Goal: Task Accomplishment & Management: Complete application form

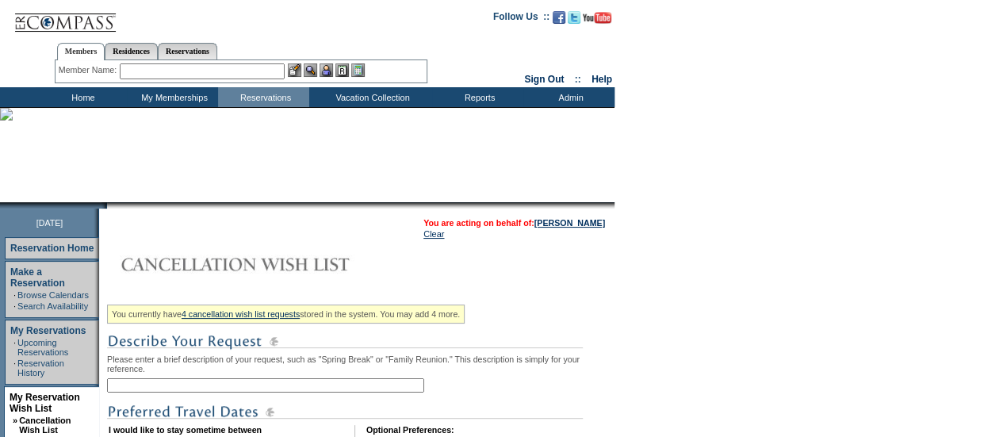
click at [208, 383] on input "text" at bounding box center [265, 385] width 317 height 14
type input "Nantucket 2026"
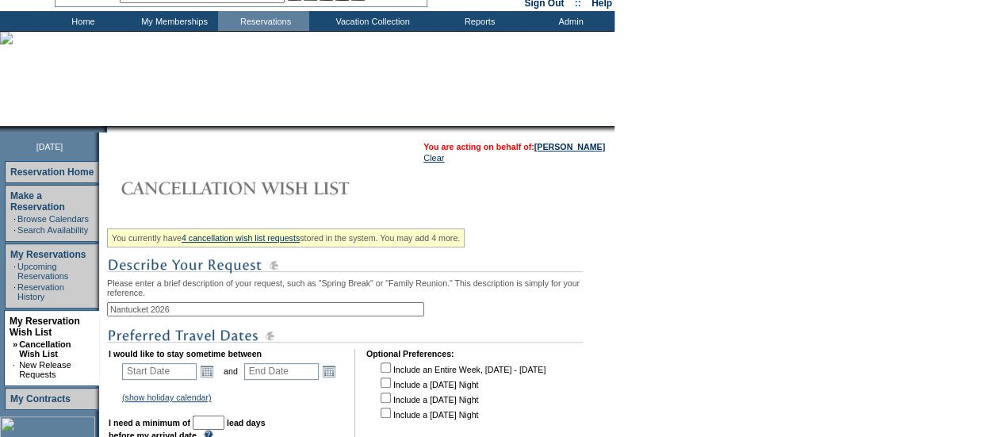
scroll to position [159, 0]
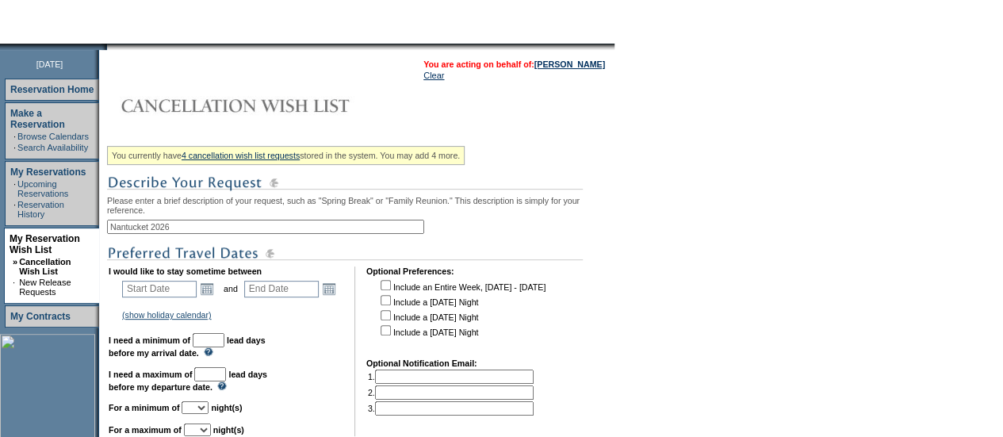
click at [220, 293] on td "Start Date Open the calendar popup. << < [DATE] > >> S M T W T F S 1 2 3 4 5 6 …" at bounding box center [170, 289] width 100 height 22
click at [215, 293] on link "Open the calendar popup." at bounding box center [206, 288] width 17 height 17
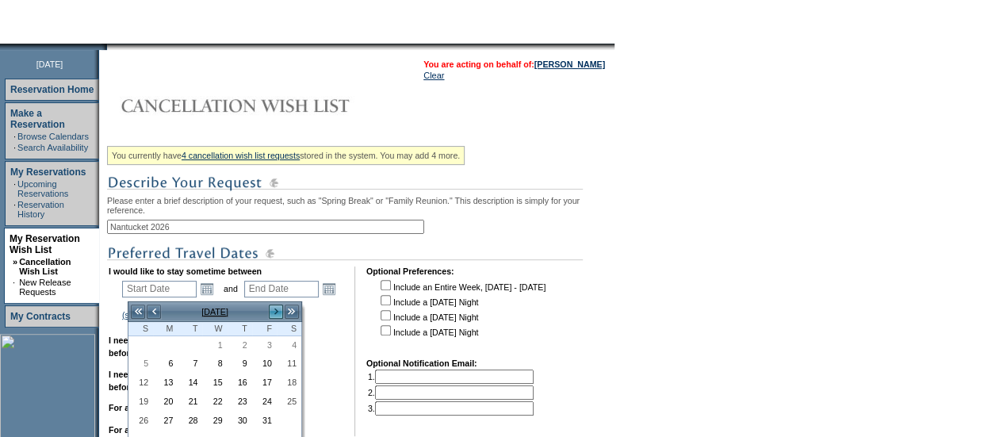
click at [272, 309] on link ">" at bounding box center [276, 312] width 16 height 16
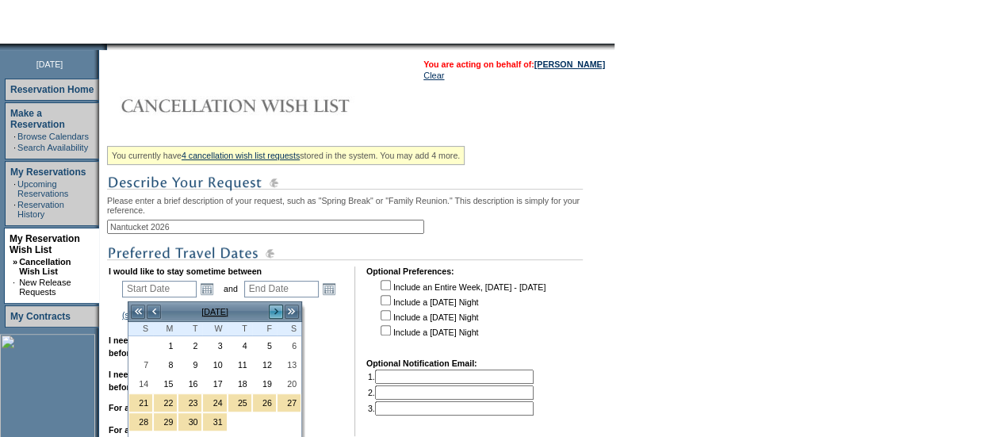
click at [272, 309] on link ">" at bounding box center [276, 312] width 16 height 16
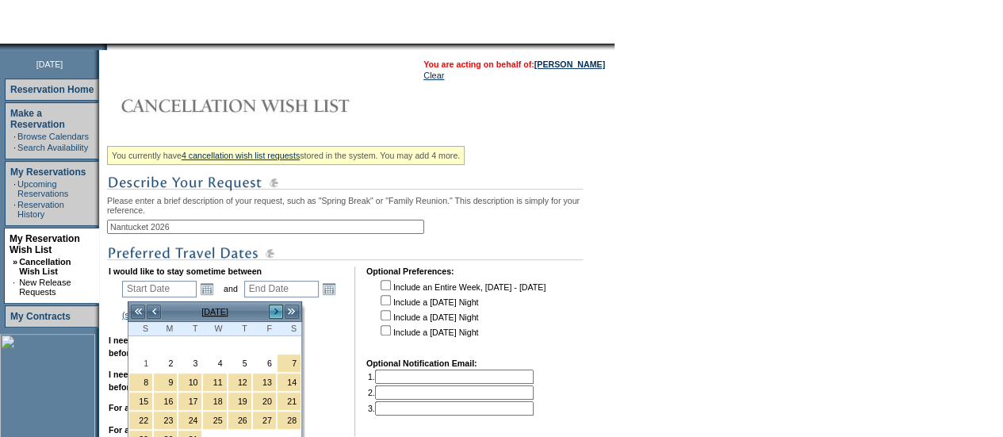
click at [272, 309] on link ">" at bounding box center [276, 312] width 16 height 16
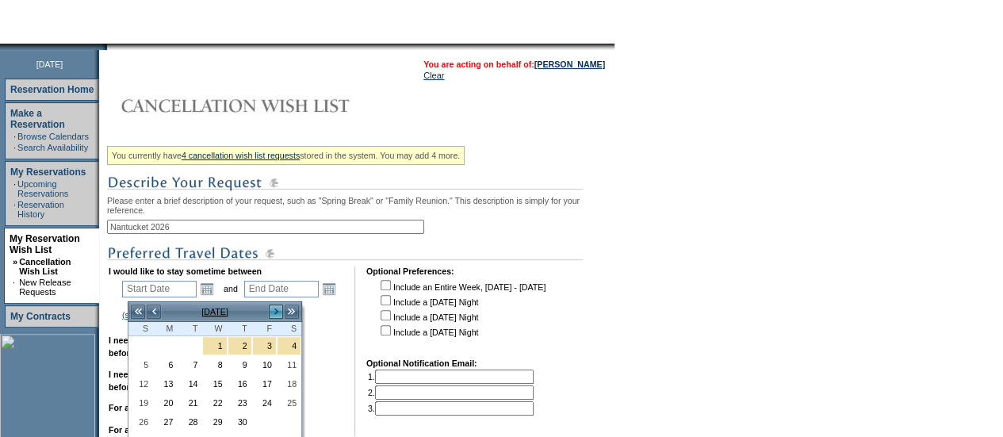
click at [272, 309] on link ">" at bounding box center [276, 312] width 16 height 16
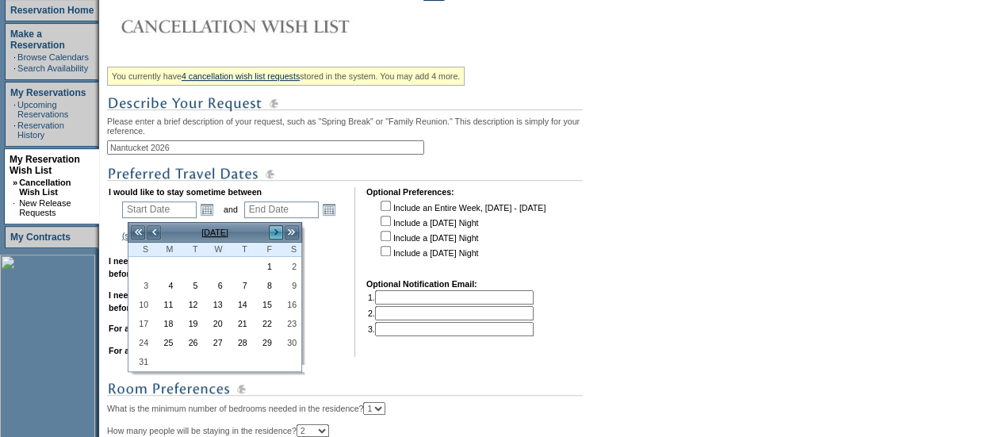
click at [279, 225] on link ">" at bounding box center [276, 232] width 16 height 16
click at [171, 264] on link "1" at bounding box center [165, 266] width 23 height 17
type input "[DATE]"
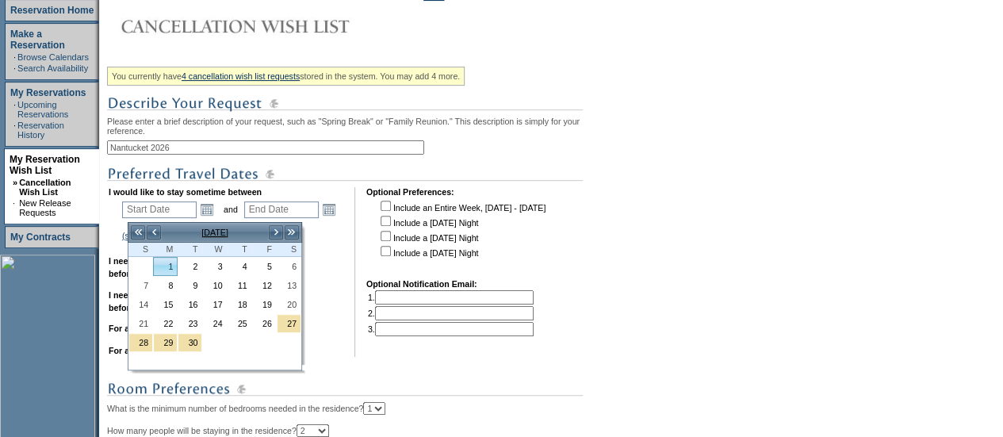
type input "[DATE]"
type input "243"
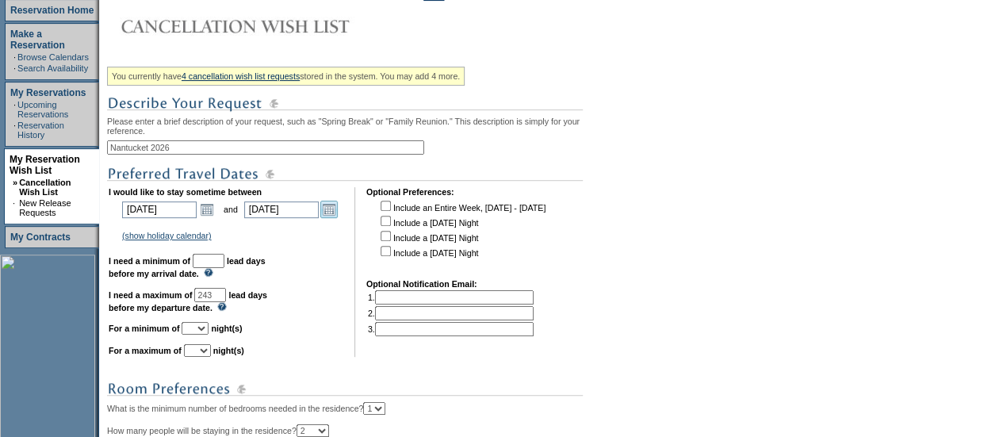
click at [332, 213] on link "Open the calendar popup." at bounding box center [328, 209] width 17 height 17
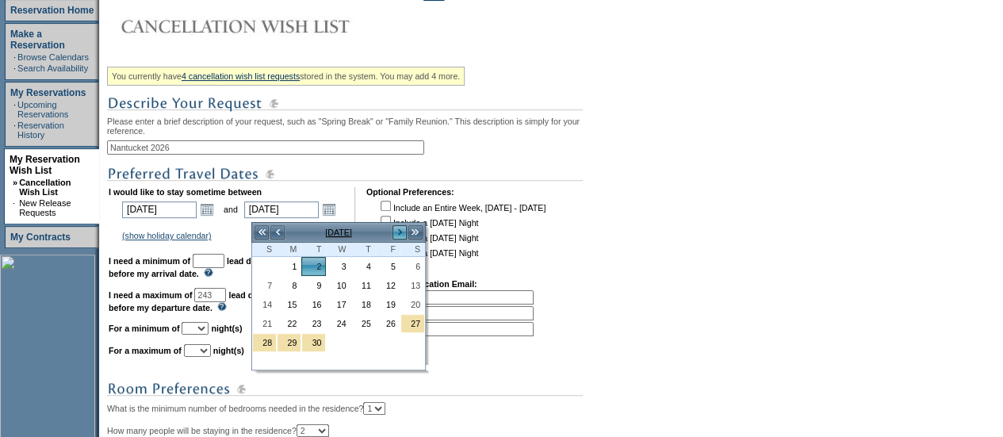
click at [396, 227] on link ">" at bounding box center [400, 232] width 16 height 16
click at [396, 226] on link ">" at bounding box center [400, 232] width 16 height 16
click at [415, 286] on link "10" at bounding box center [412, 285] width 23 height 17
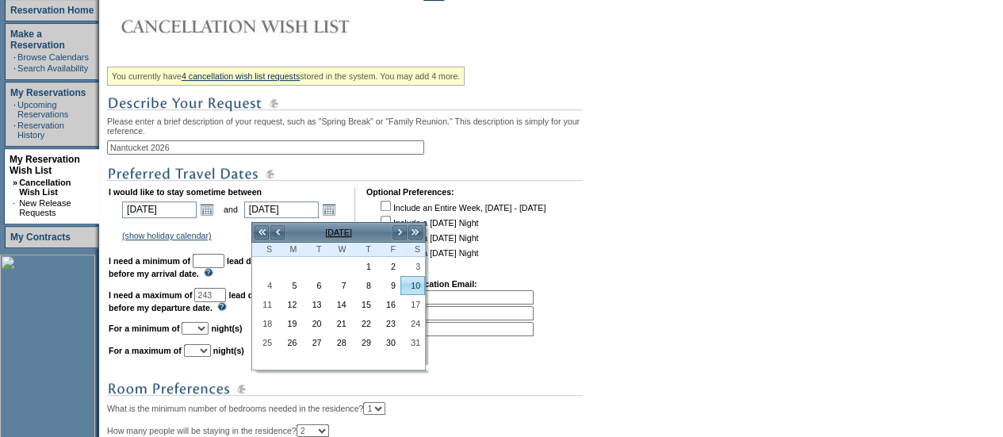
type input "[DATE]"
type input "373"
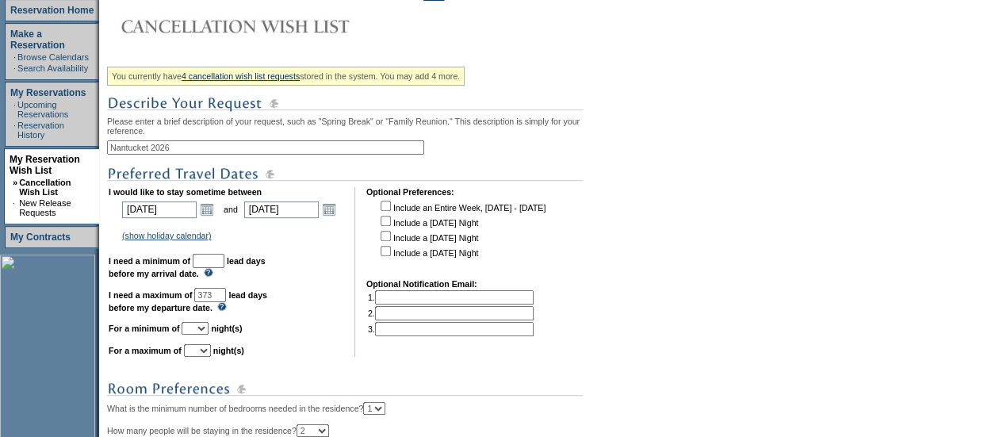
click at [224, 263] on input "text" at bounding box center [209, 261] width 32 height 14
type input "30"
click at [209, 335] on select "1 2 3 4 5 6 7 8 9 10 11 12 13 14" at bounding box center [195, 328] width 27 height 13
click at [201, 330] on select "1 2 3 4 5 6 7 8 9 10 11 12 13 14" at bounding box center [195, 328] width 27 height 13
click at [224, 326] on td "I would like to stay sometime between [DATE] [DATE] Open the calendar popup. <<…" at bounding box center [226, 272] width 235 height 170
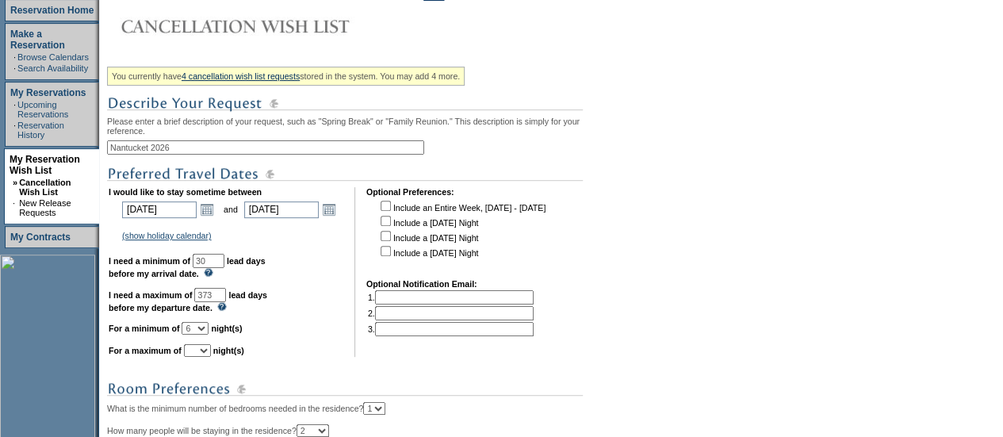
click at [209, 335] on select "1 2 3 4 5 6 7 8 9 10 11 12 13 14" at bounding box center [195, 328] width 27 height 13
select select "5"
click at [201, 330] on select "1 2 3 4 5 6 7 8 9 10 11 12 13 14" at bounding box center [195, 328] width 27 height 13
click at [232, 356] on td "I would like to stay sometime between [DATE] [DATE] Open the calendar popup. <<…" at bounding box center [226, 272] width 235 height 170
click at [211, 357] on select "1 2 3 4 5 6 7 8 9 10 11 12 13 14" at bounding box center [197, 350] width 27 height 13
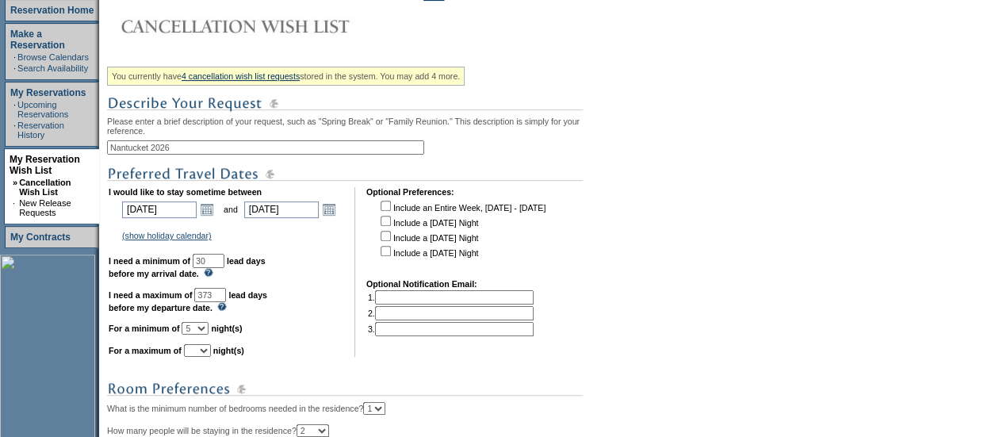
select select "7"
click at [203, 352] on select "1 2 3 4 5 6 7 8 9 10 11 12 13 14" at bounding box center [197, 350] width 27 height 13
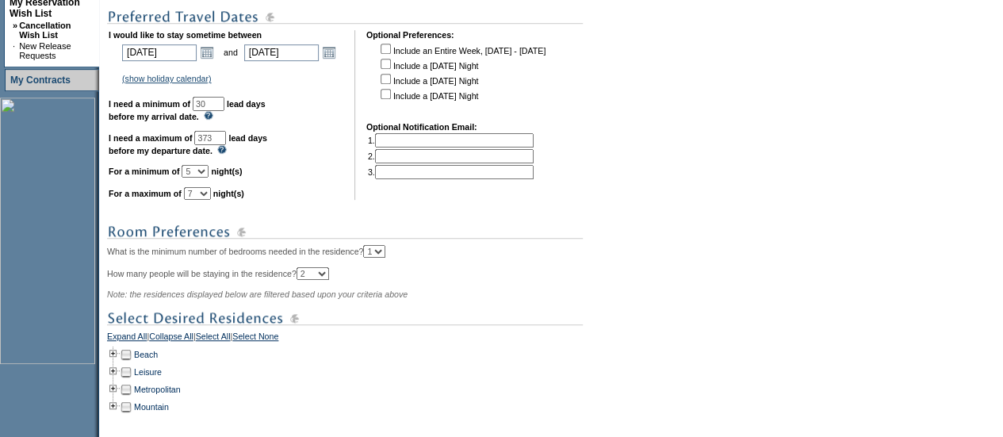
scroll to position [397, 0]
click at [117, 361] on td at bounding box center [113, 352] width 13 height 17
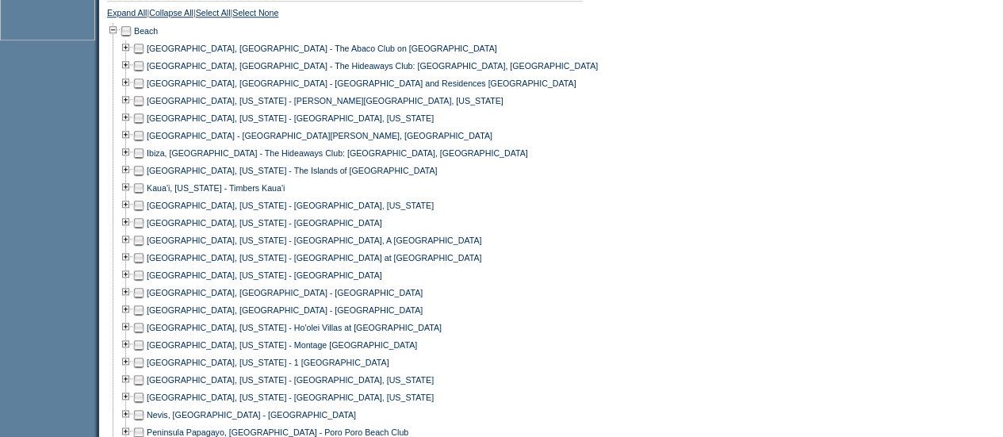
scroll to position [725, 0]
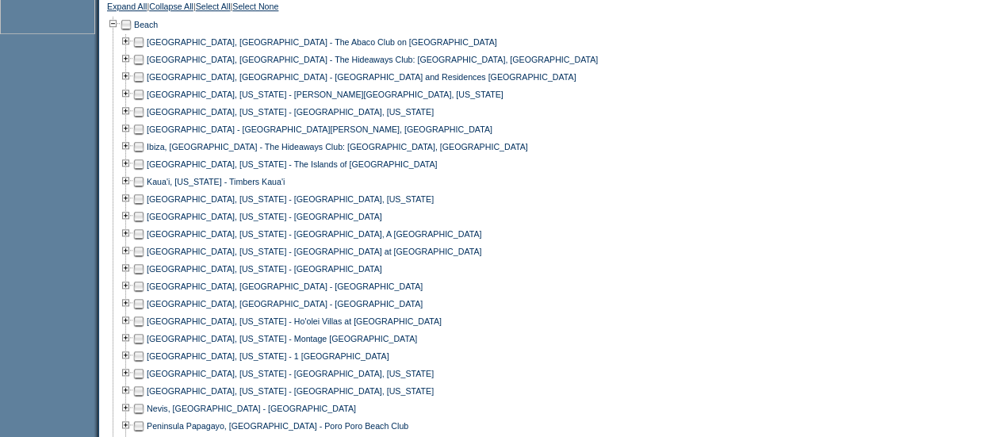
click at [145, 378] on td at bounding box center [138, 373] width 13 height 17
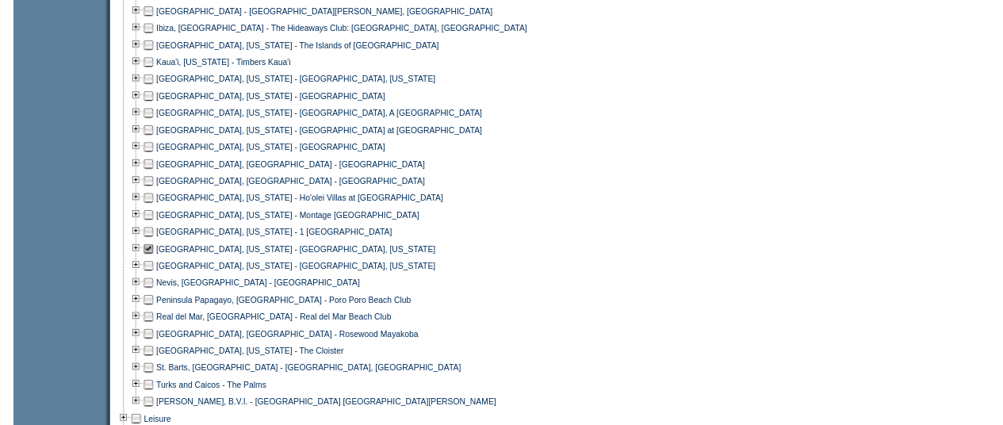
scroll to position [1042, 0]
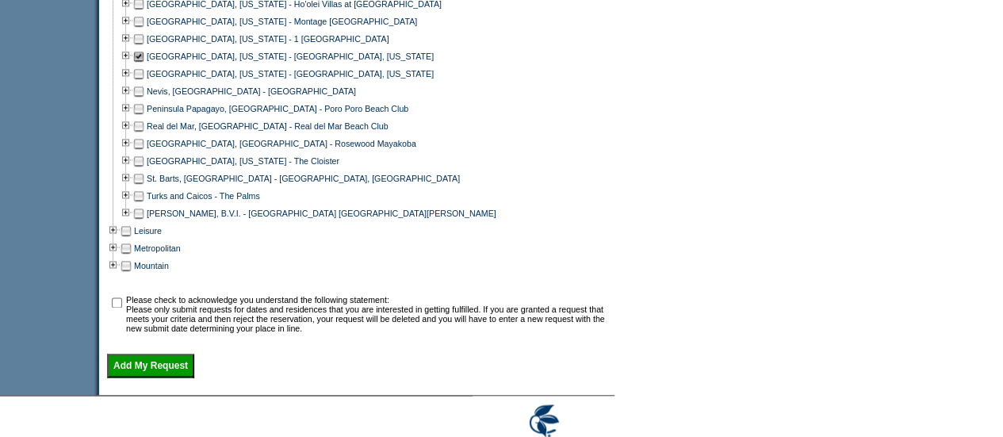
click at [122, 322] on td at bounding box center [117, 314] width 16 height 38
click at [122, 308] on input "checkbox" at bounding box center [117, 302] width 10 height 10
checkbox input "true"
click at [148, 378] on input "Add My Request" at bounding box center [150, 366] width 87 height 24
